Goal: Navigation & Orientation: Find specific page/section

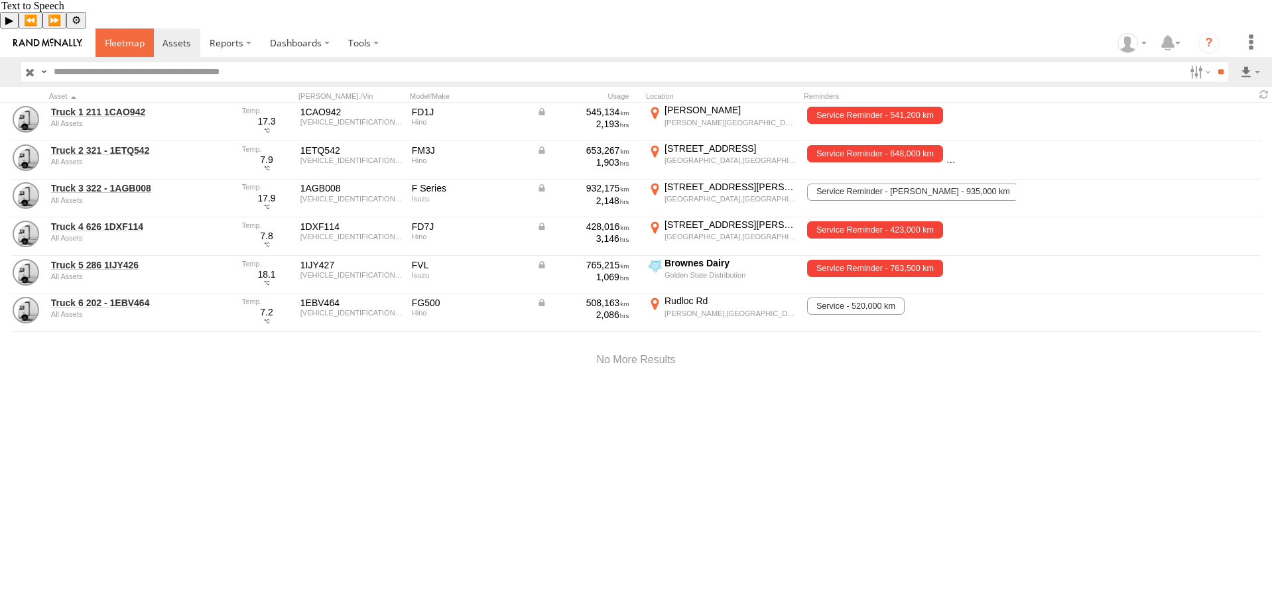
click at [139, 36] on span at bounding box center [125, 42] width 40 height 13
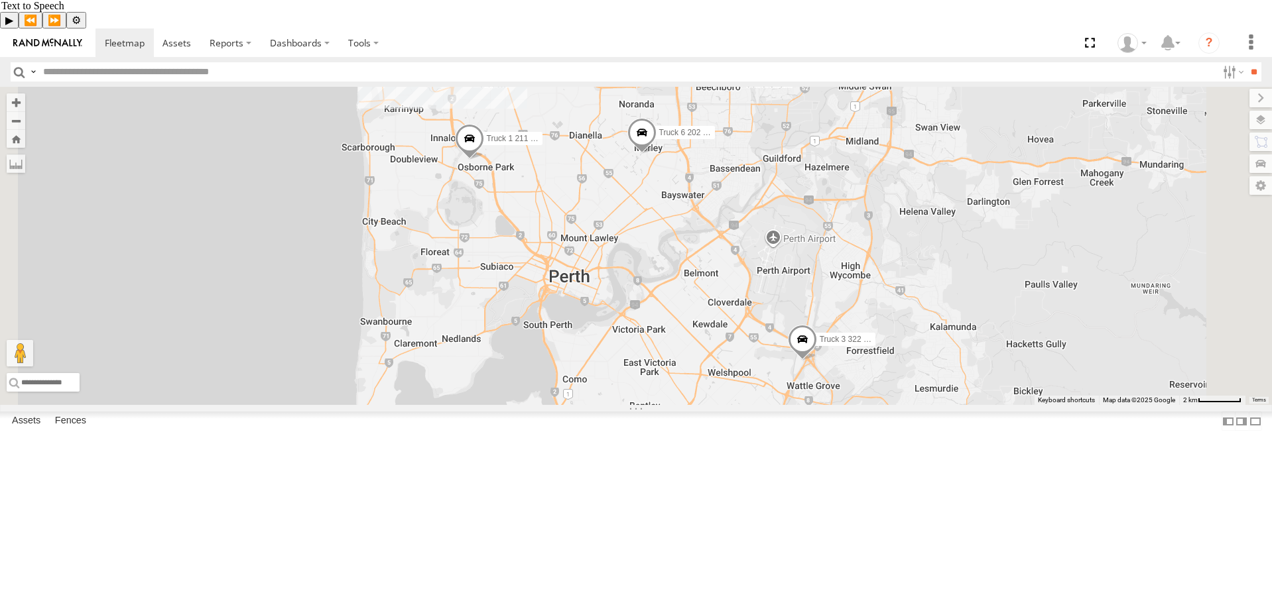
click at [729, 436] on div "2" at bounding box center [716, 422] width 27 height 27
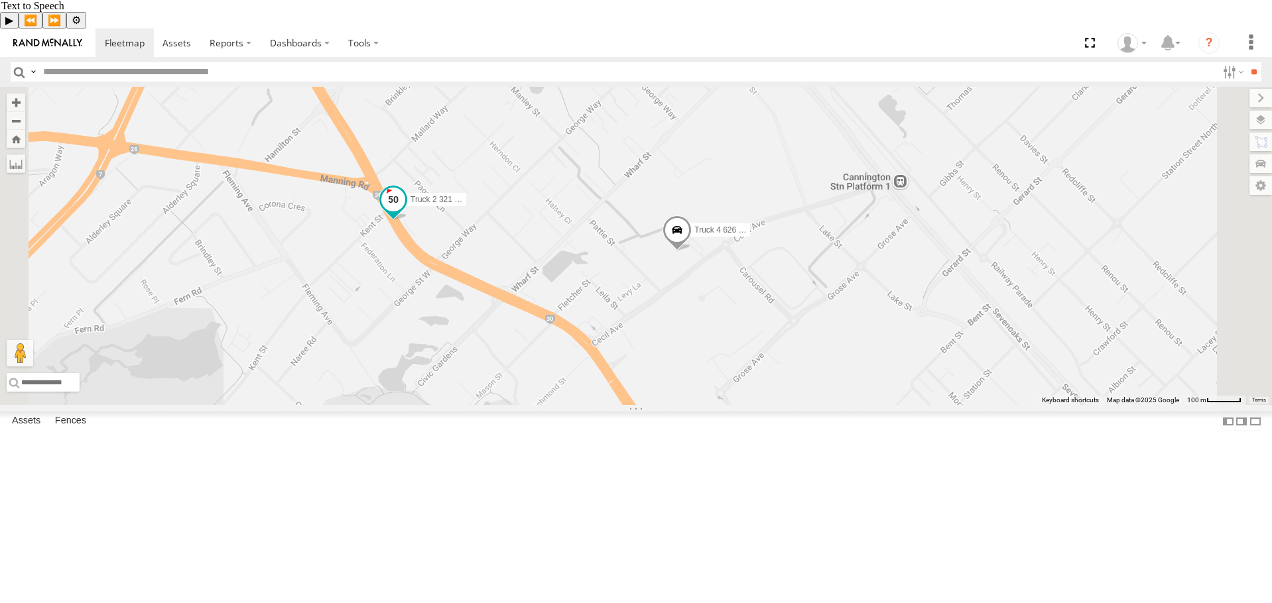
click at [405, 211] on span at bounding box center [393, 200] width 24 height 24
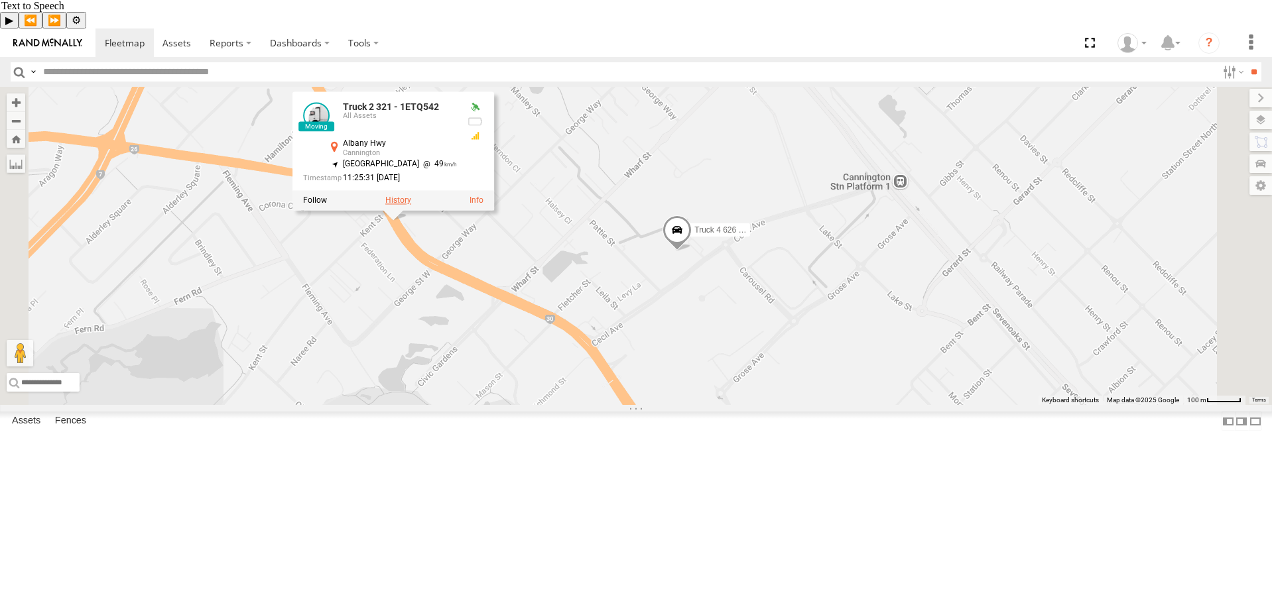
click at [411, 206] on label at bounding box center [398, 200] width 26 height 9
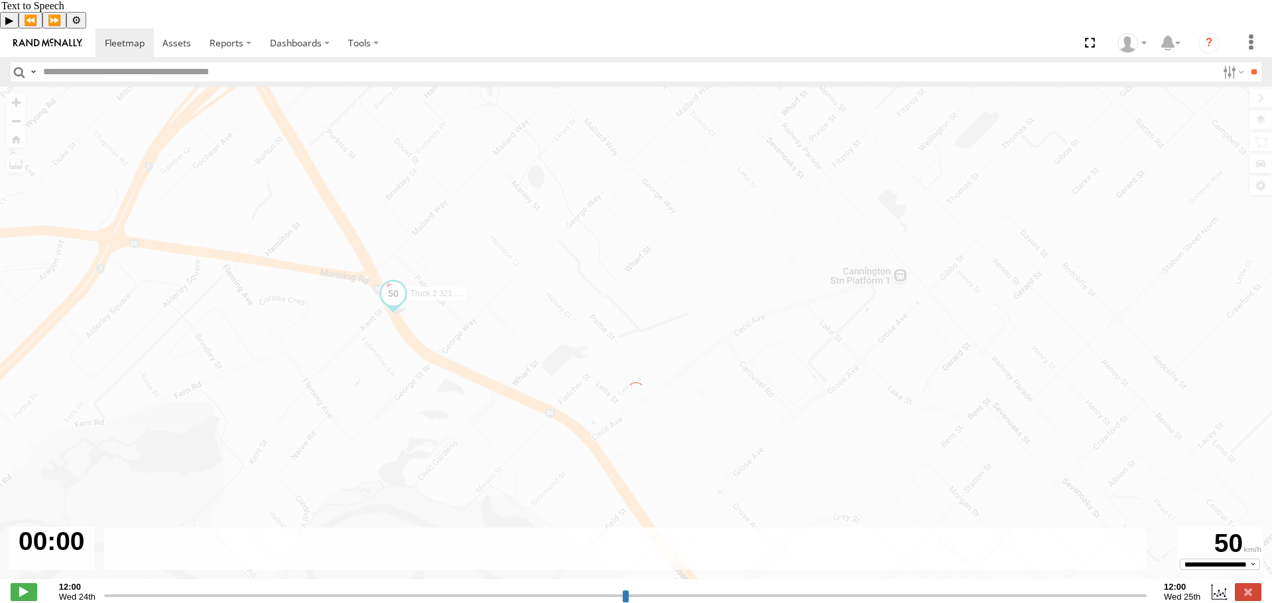
type input "**********"
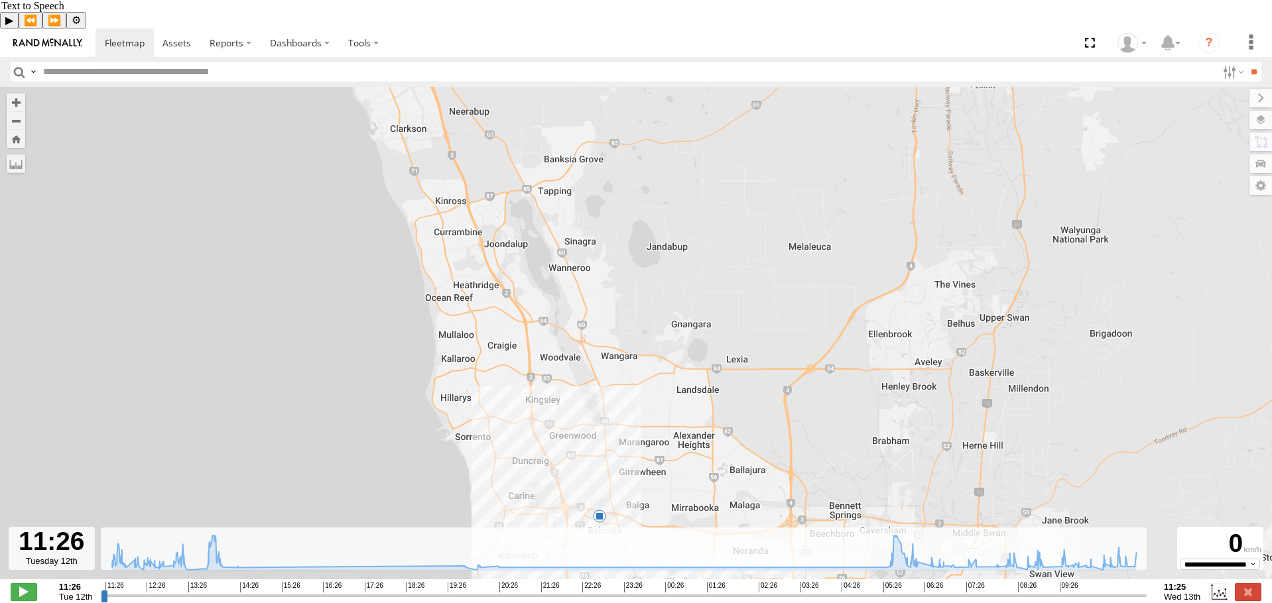
drag, startPoint x: 587, startPoint y: 141, endPoint x: 631, endPoint y: 361, distance: 225.2
click at [631, 361] on div "Truck 2 321 - 1ETQ542 13:13 Tue 07:49 Wed 6" at bounding box center [636, 340] width 1272 height 506
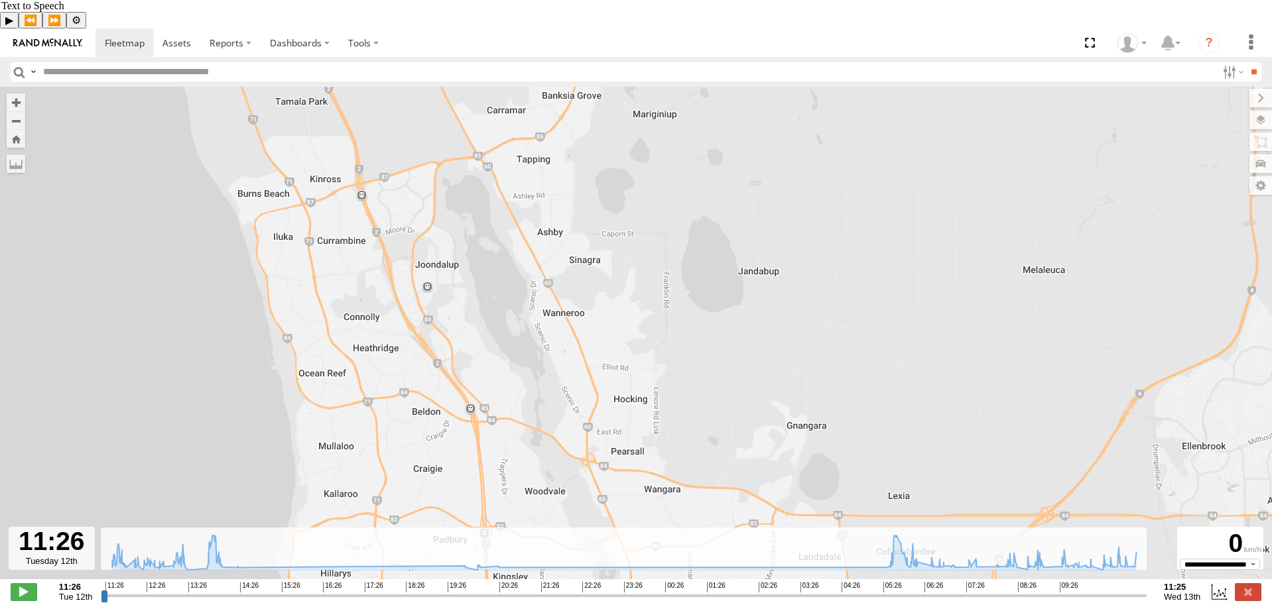
drag, startPoint x: 601, startPoint y: 250, endPoint x: 609, endPoint y: 278, distance: 29.6
click at [609, 278] on div "Truck 2 321 - 1ETQ542 13:13 Tue 07:49 Wed" at bounding box center [636, 340] width 1272 height 506
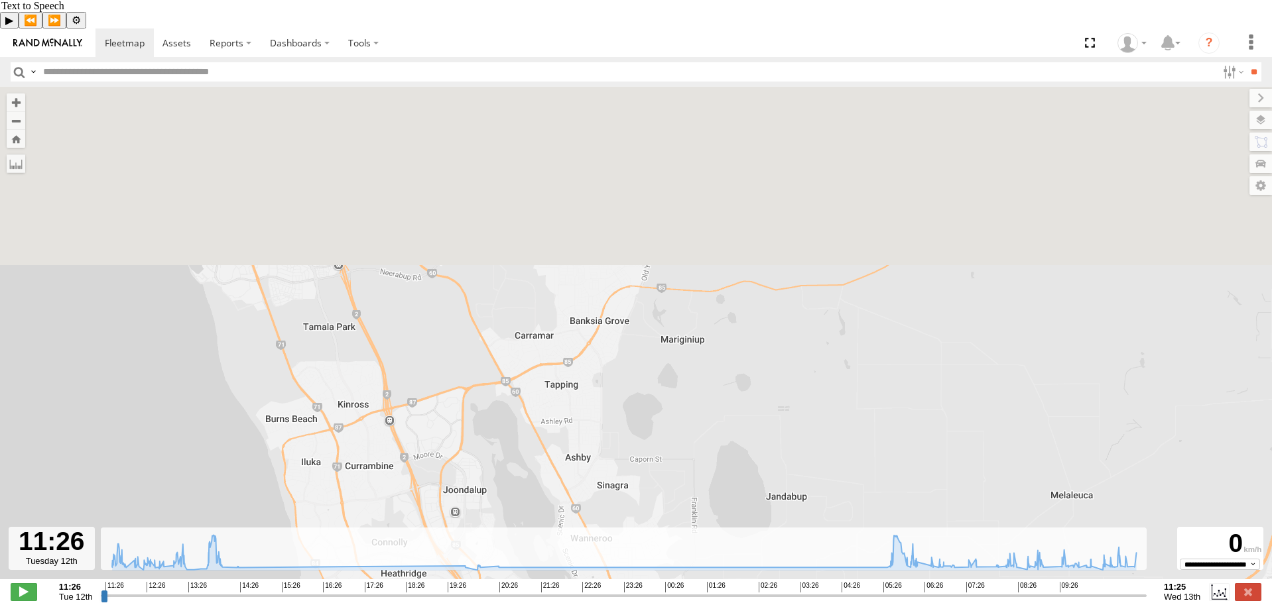
drag, startPoint x: 600, startPoint y: 116, endPoint x: 629, endPoint y: 347, distance: 232.5
click at [629, 347] on div "Truck 2 321 - 1ETQ542 13:13 Tue 07:49 Wed" at bounding box center [636, 340] width 1272 height 506
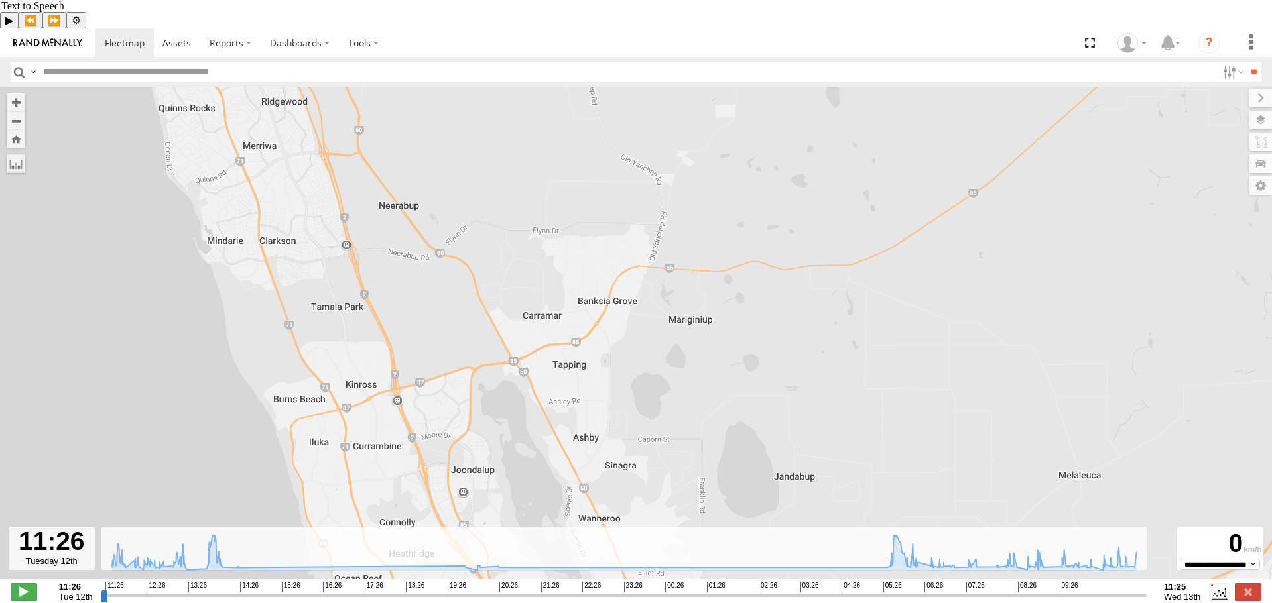
drag, startPoint x: 609, startPoint y: 180, endPoint x: 617, endPoint y: 167, distance: 15.3
click at [617, 167] on div "Truck 2 321 - 1ETQ542 13:13 Tue 07:49 Wed" at bounding box center [636, 340] width 1272 height 506
